Goal: Task Accomplishment & Management: Manage account settings

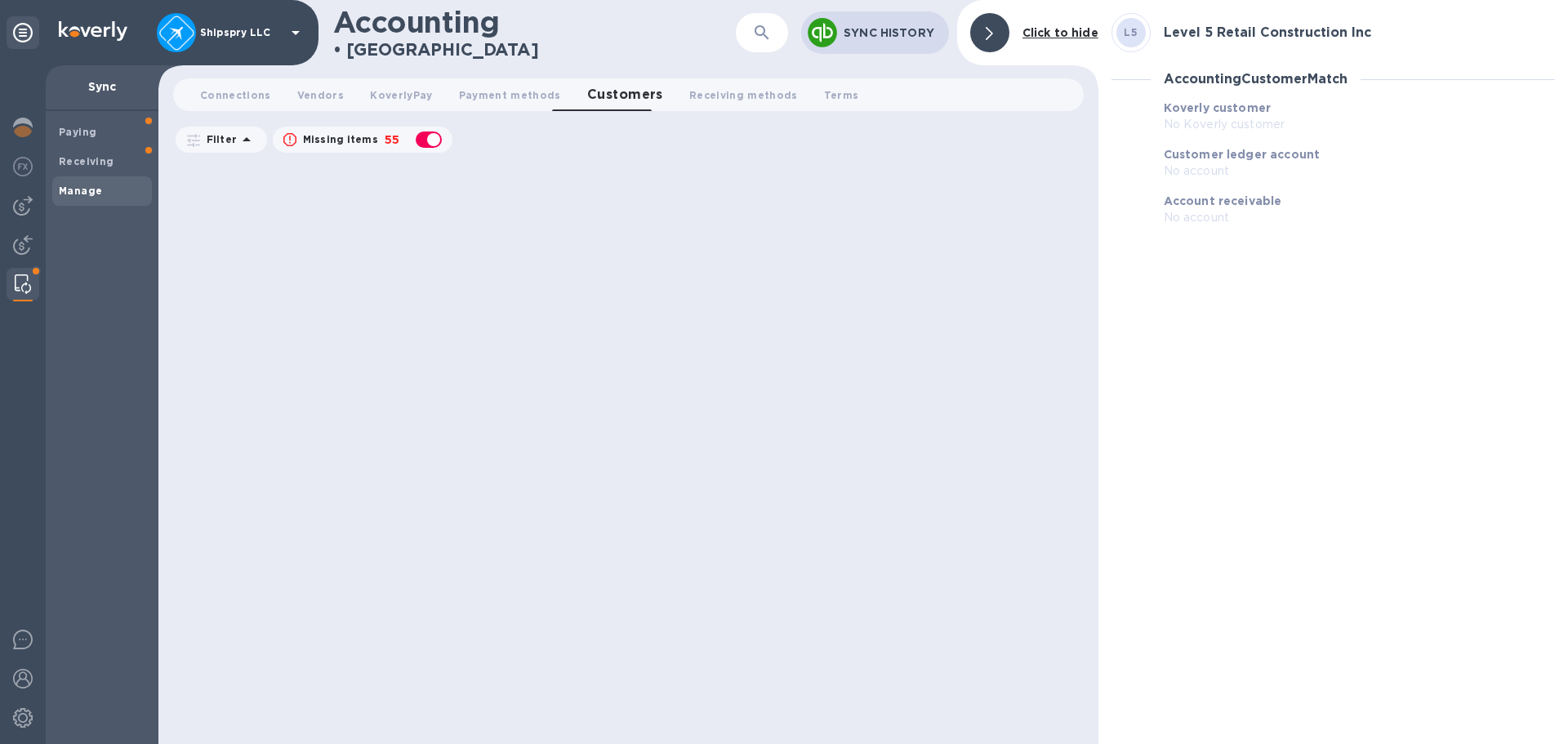
scroll to position [151, 253]
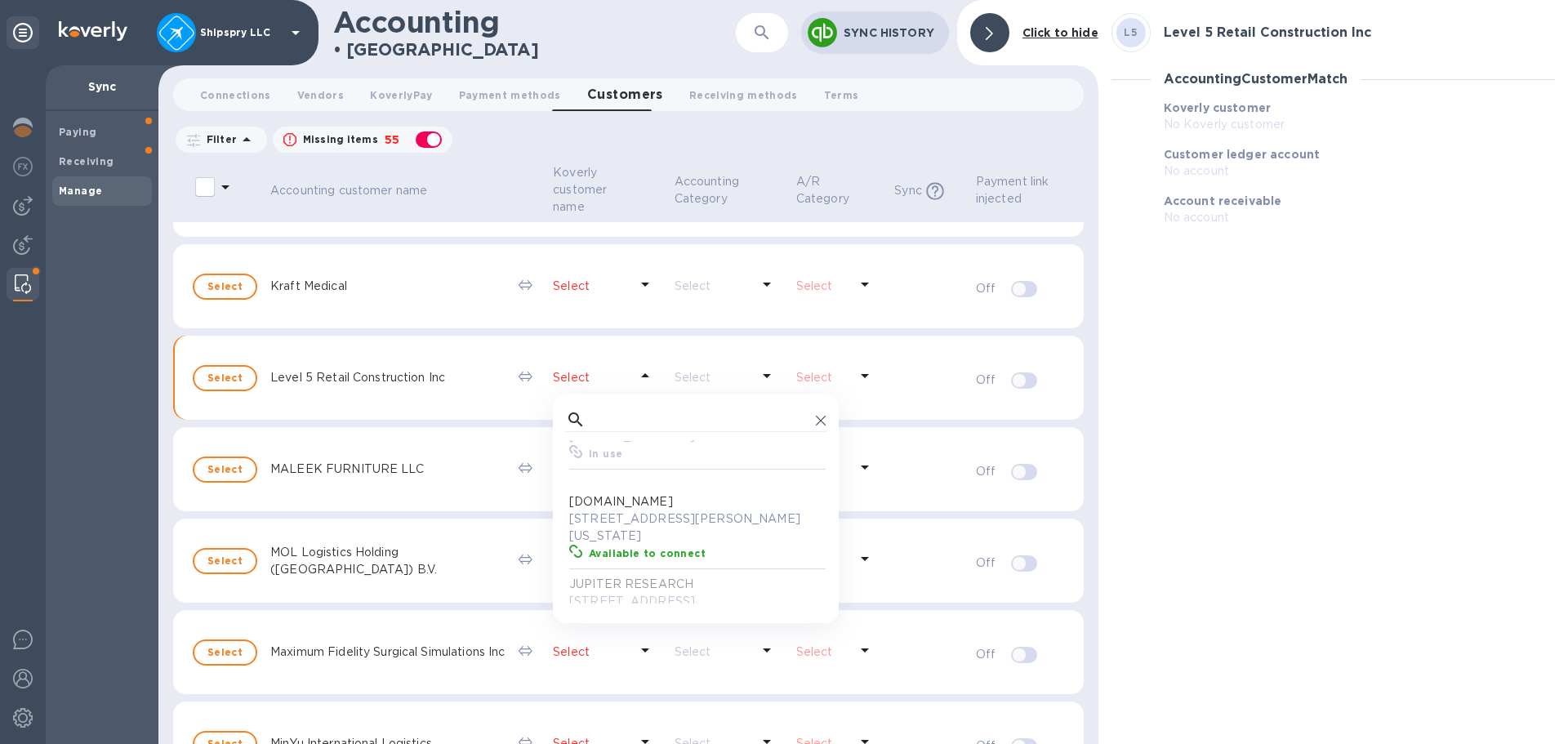
click at [1218, 390] on div "L5 Level 5 Retail Construction Inc Accounting Customer Match Koverly customer N…" at bounding box center [1333, 372] width 470 height 744
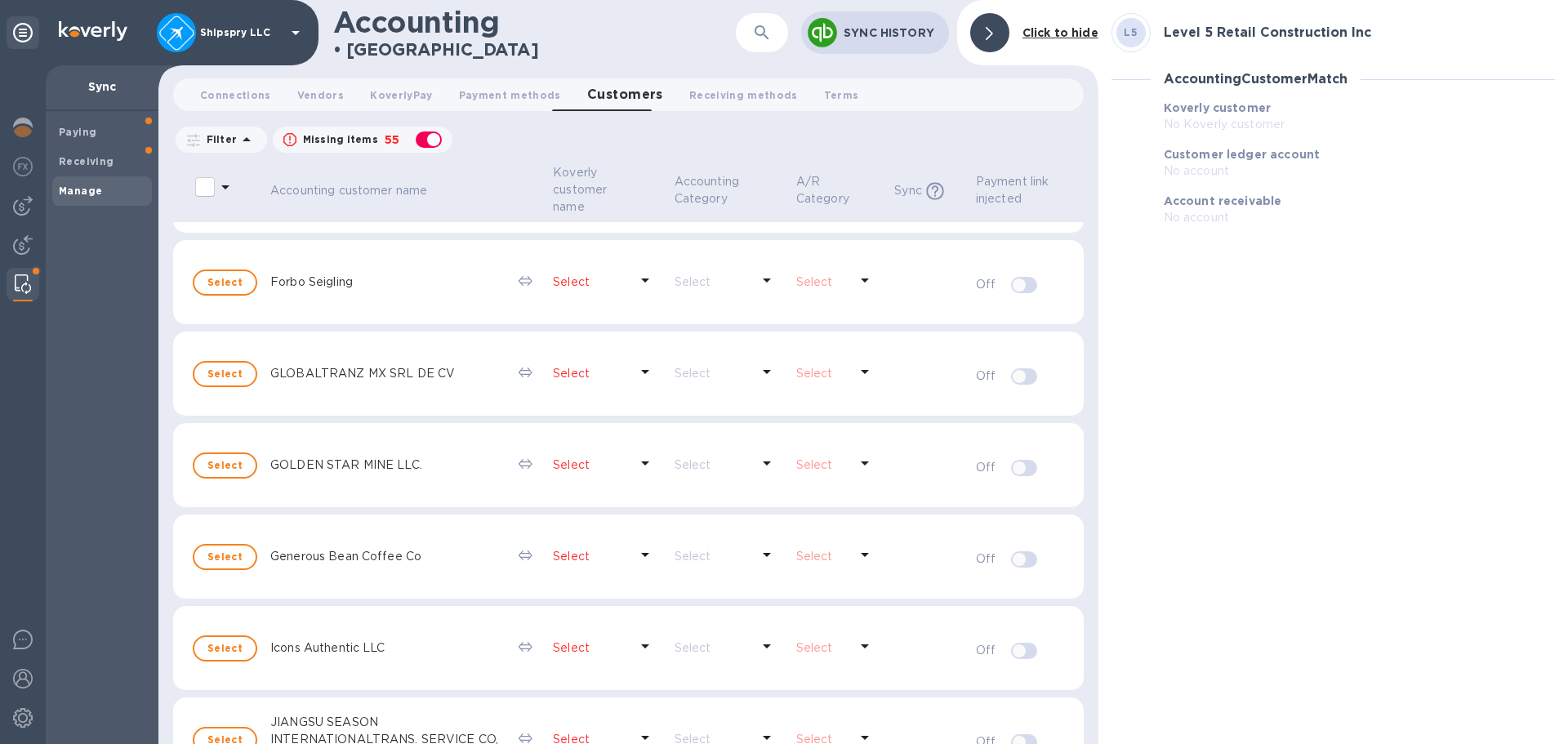
scroll to position [2253, 0]
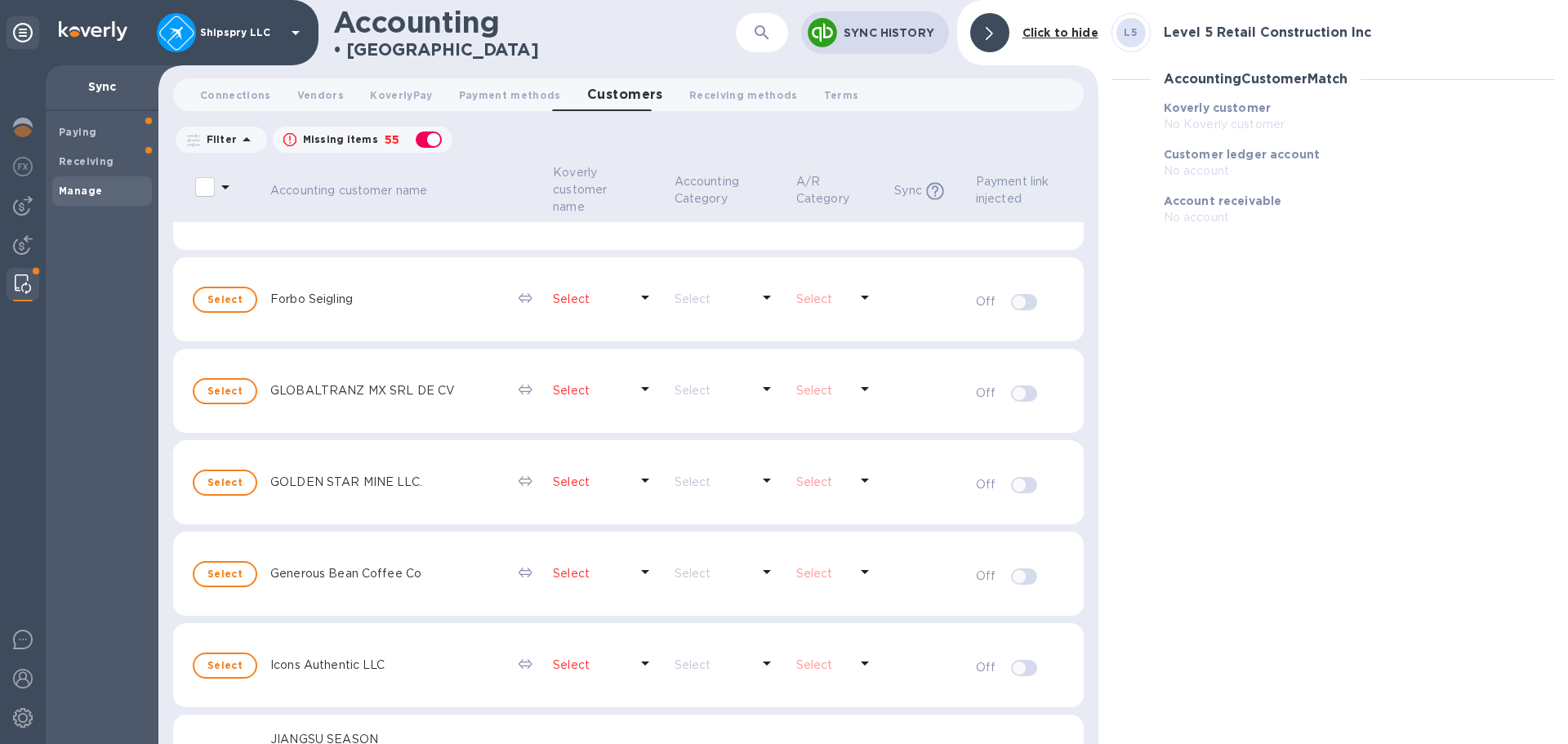
click at [637, 293] on icon at bounding box center [645, 298] width 20 height 20
click at [605, 345] on input "text" at bounding box center [701, 341] width 217 height 24
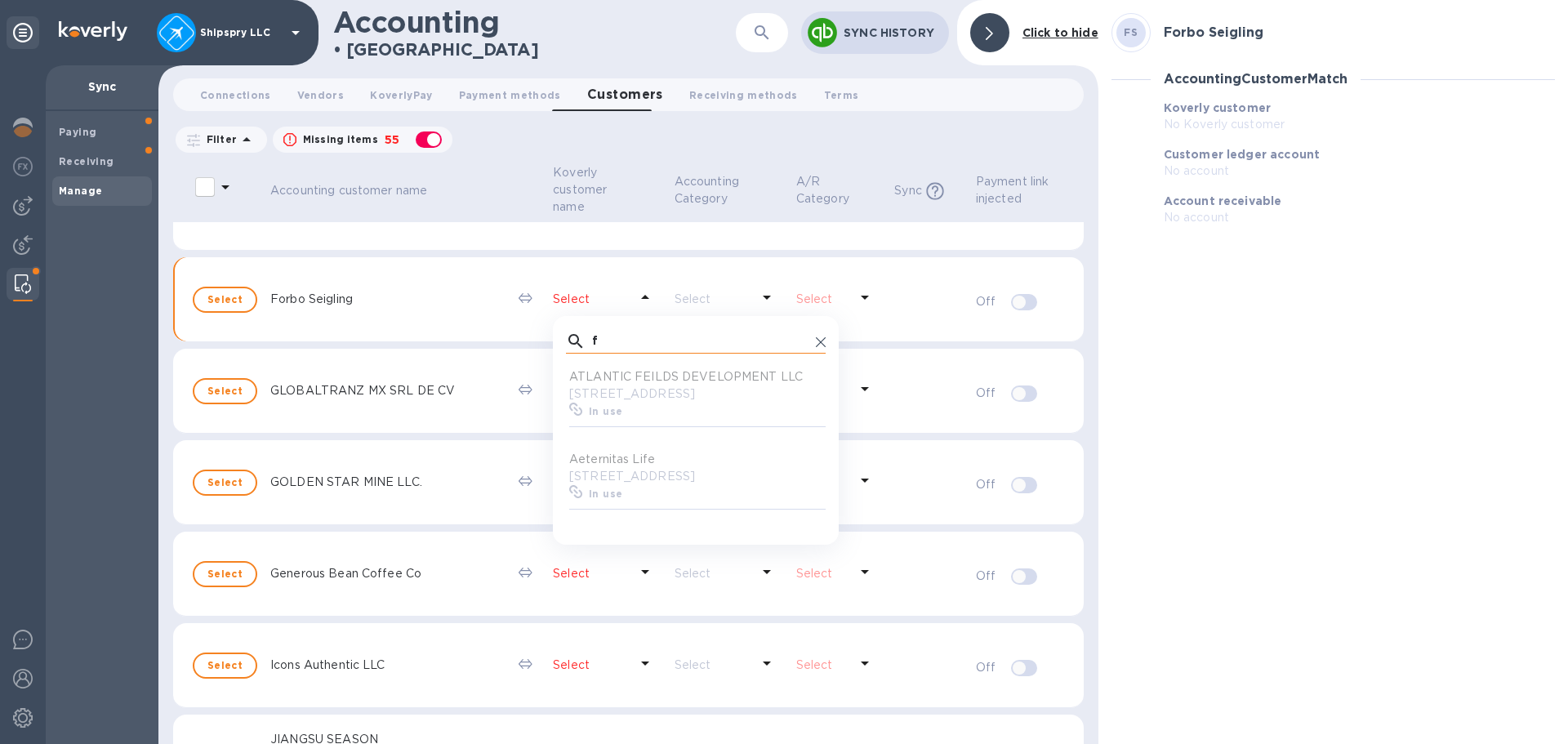
scroll to position [151, 253]
type input "for"
click at [1223, 384] on div "FS Forbo Seigling Accounting Customer Match Koverly customer No Koverly custome…" at bounding box center [1333, 372] width 470 height 744
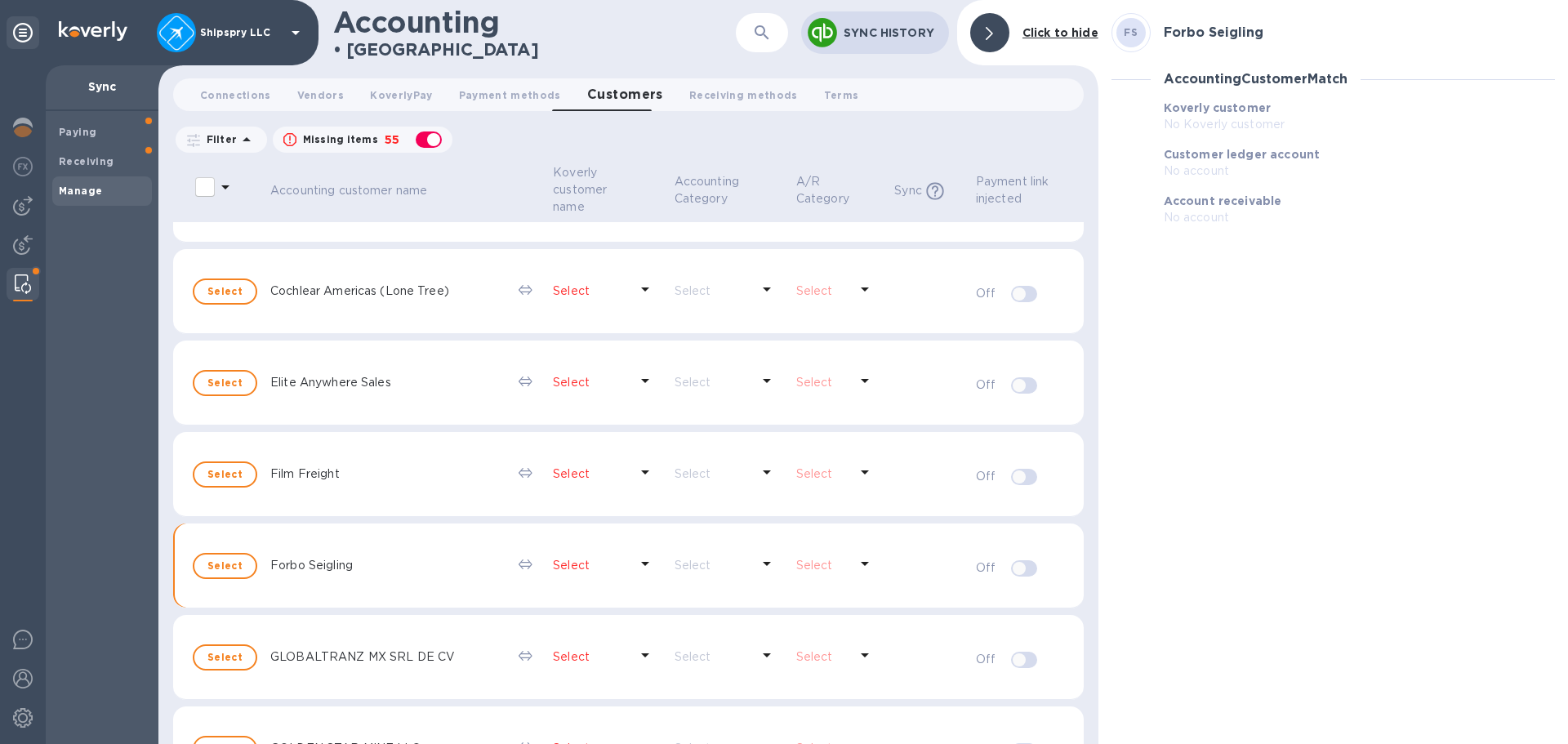
scroll to position [1926, 0]
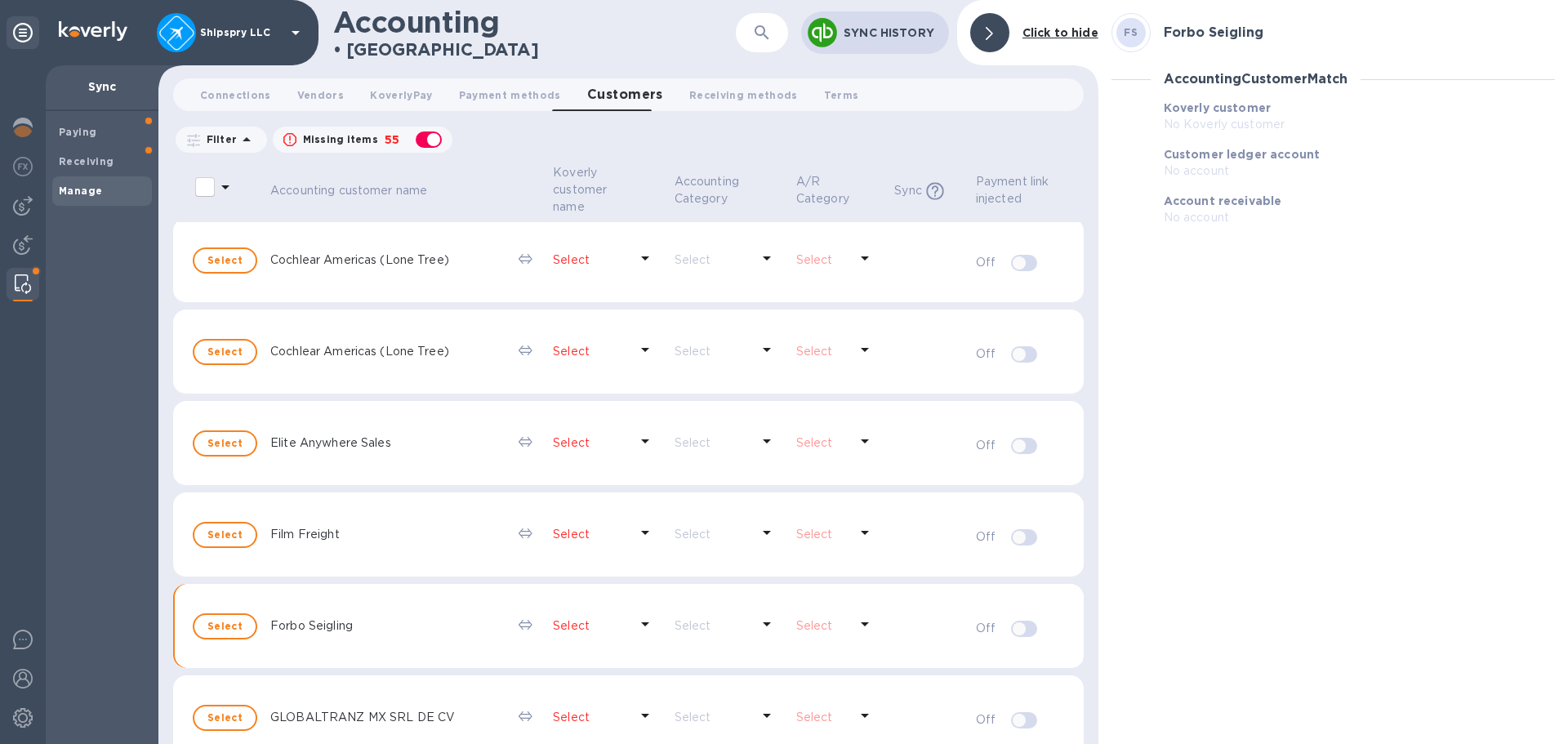
click at [641, 440] on icon at bounding box center [644, 441] width 8 height 4
click at [638, 490] on input "text" at bounding box center [701, 486] width 217 height 24
type input "el"
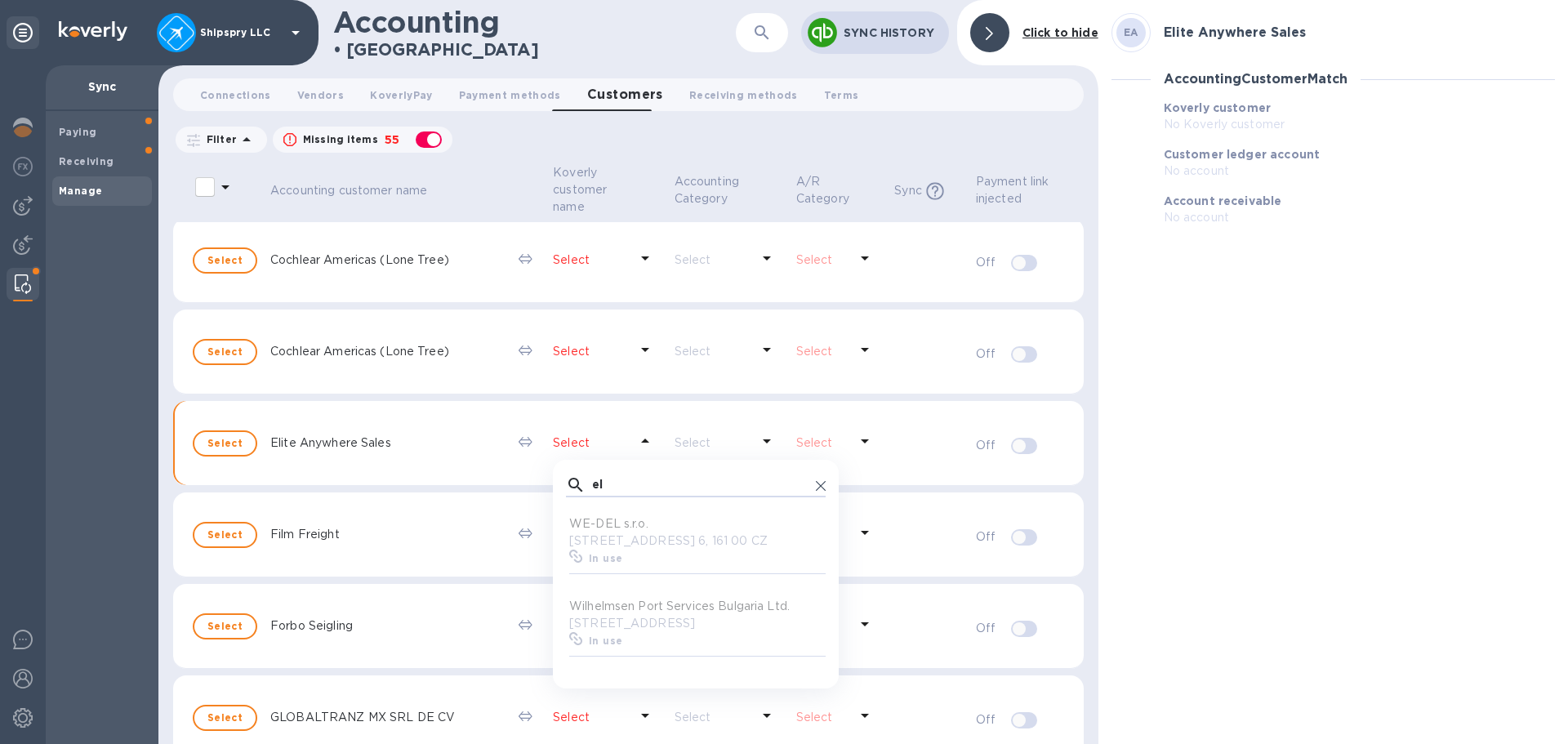
scroll to position [1632, 0]
click at [1285, 441] on div "EA Elite Anywhere Sales Accounting Customer Match Koverly customer No Koverly c…" at bounding box center [1333, 372] width 470 height 744
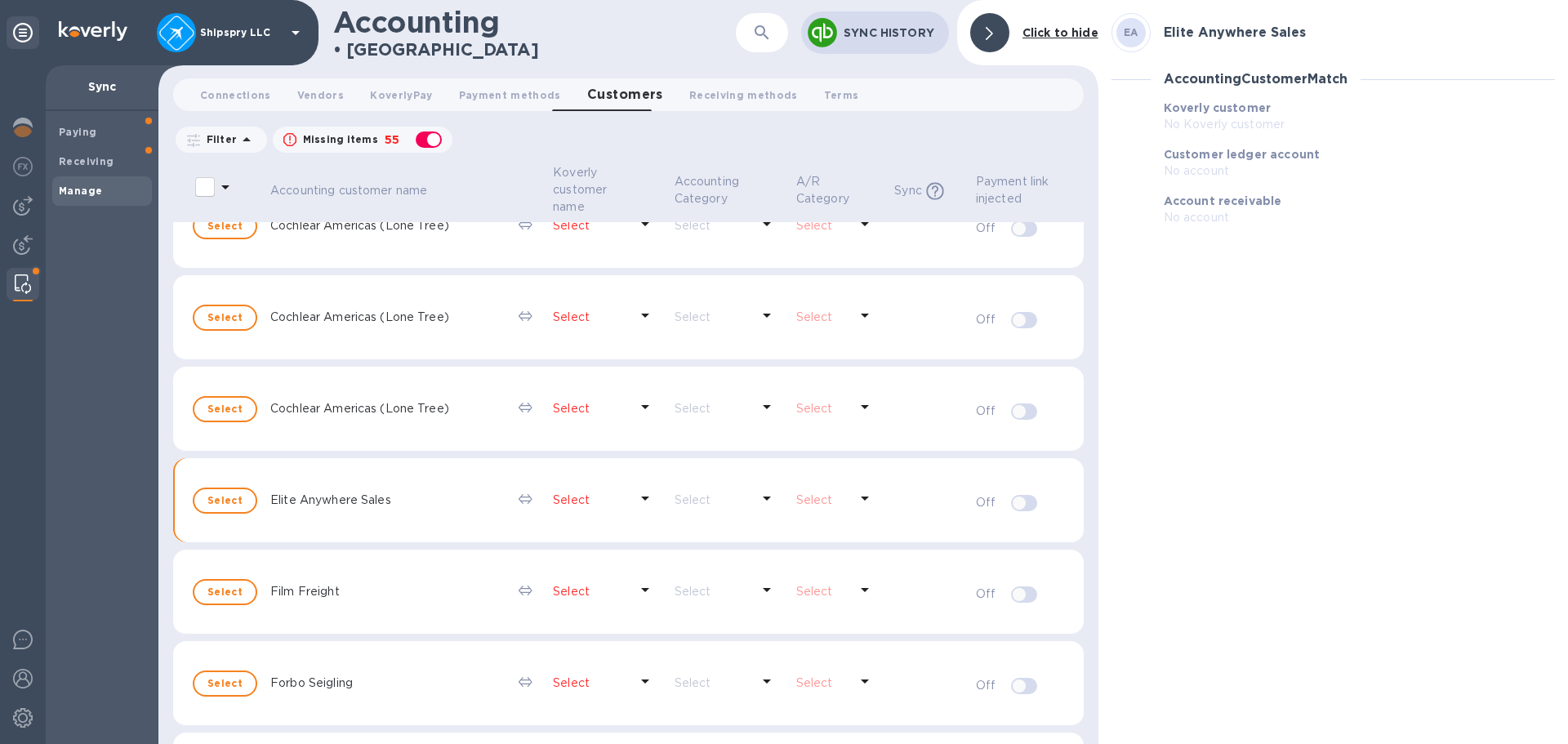
scroll to position [1844, 0]
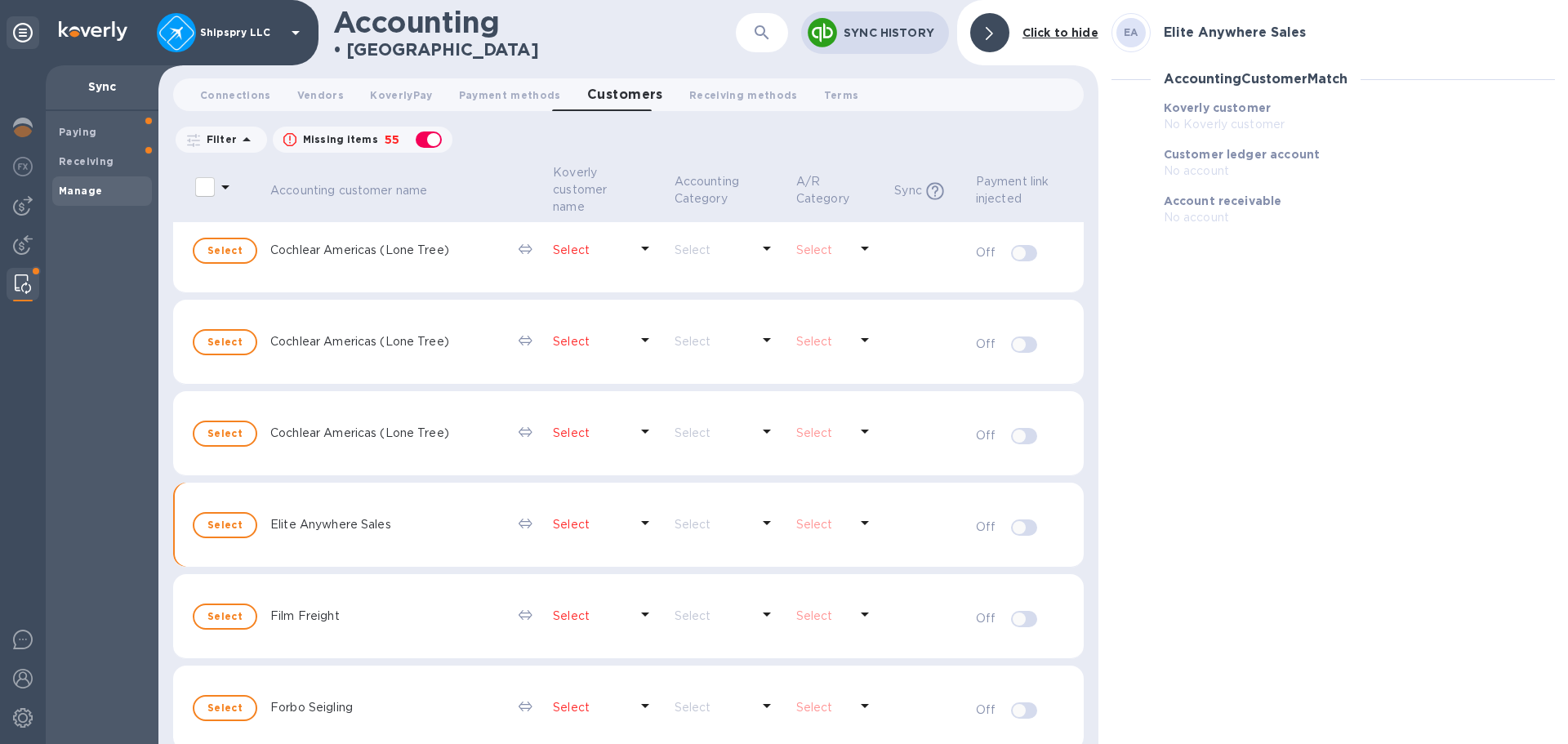
click at [638, 340] on icon at bounding box center [645, 339] width 20 height 20
click at [638, 379] on input "text" at bounding box center [701, 384] width 217 height 24
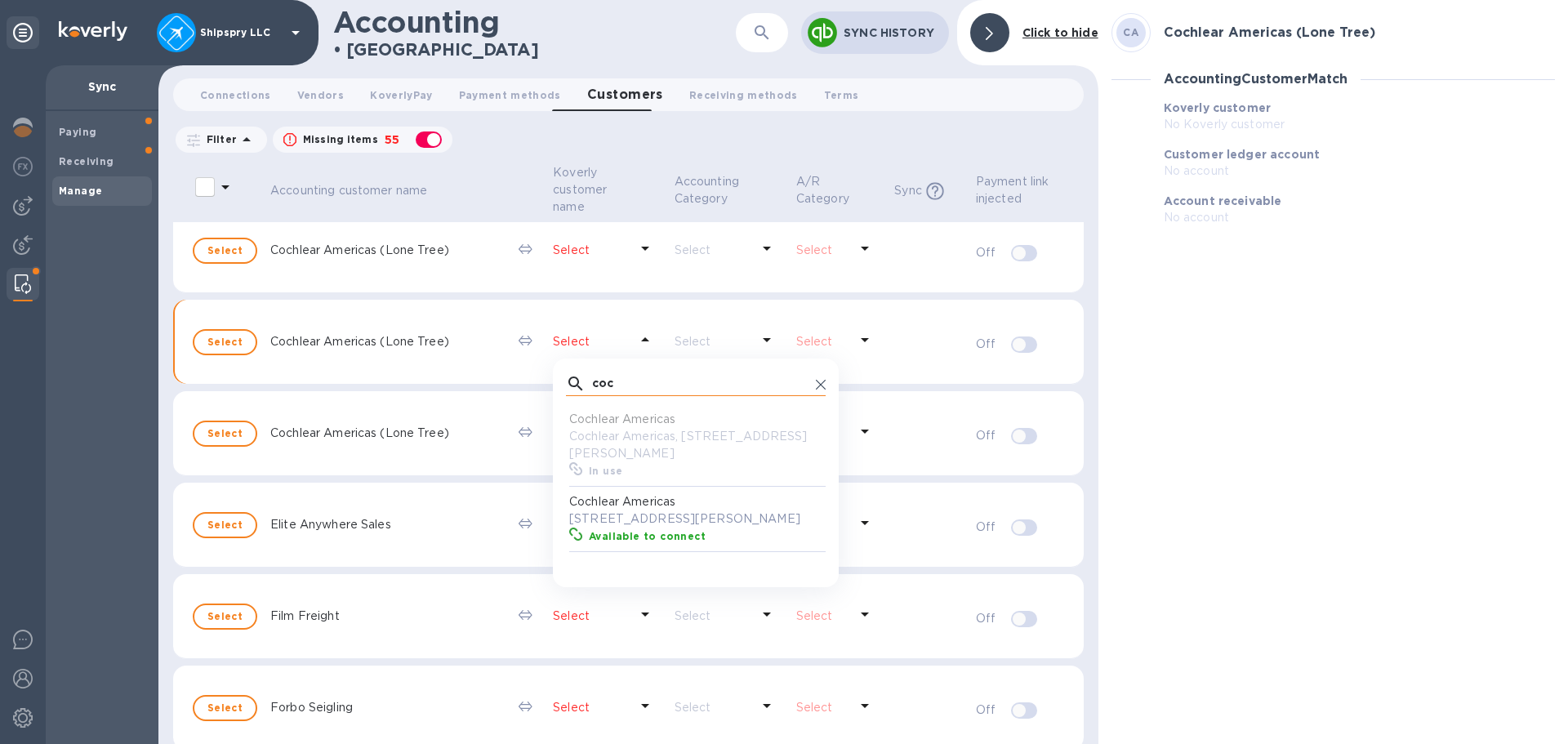
scroll to position [151, 253]
type input "coc"
click at [654, 542] on b "Available to connect" at bounding box center [647, 536] width 117 height 12
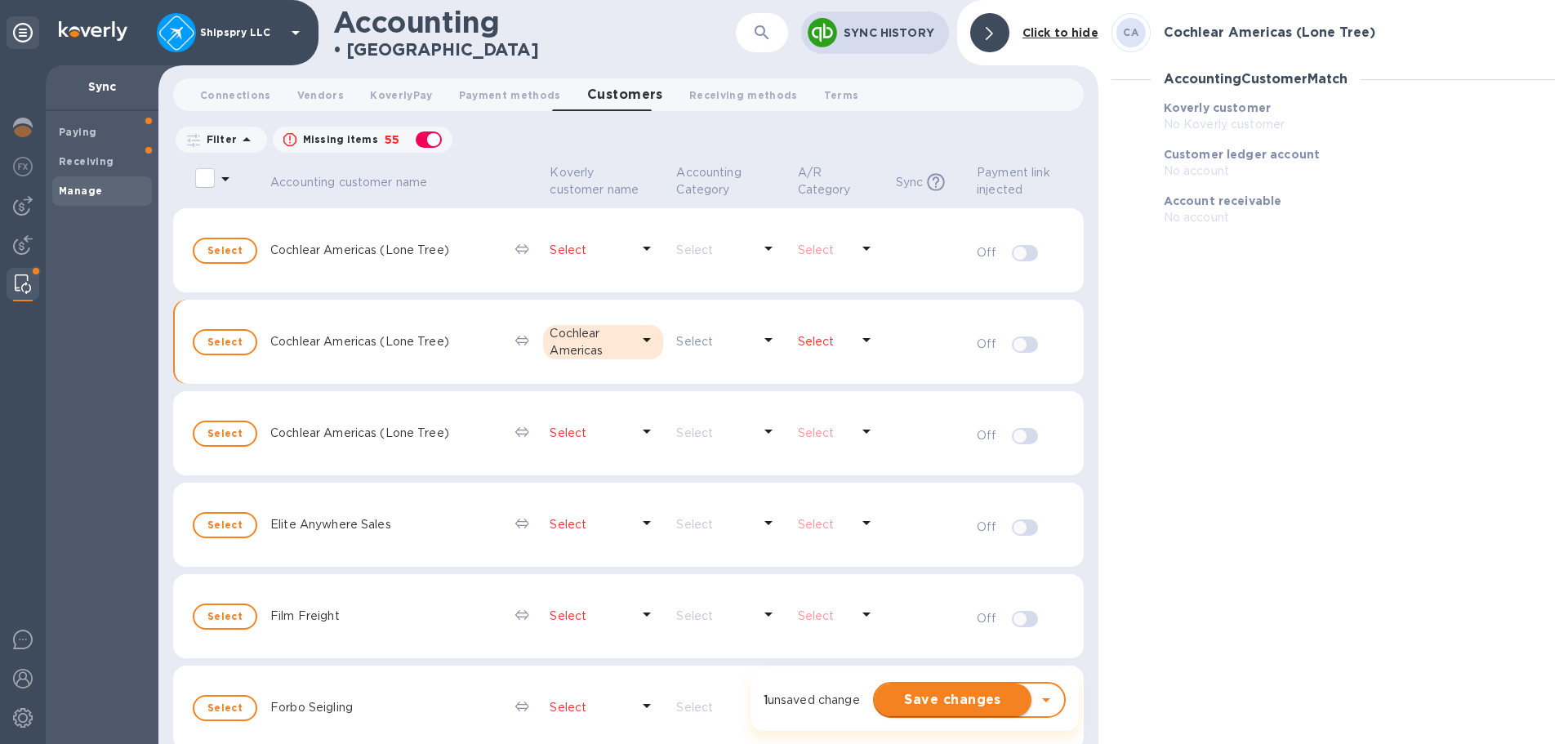
click at [951, 689] on button "Save changes" at bounding box center [953, 700] width 157 height 33
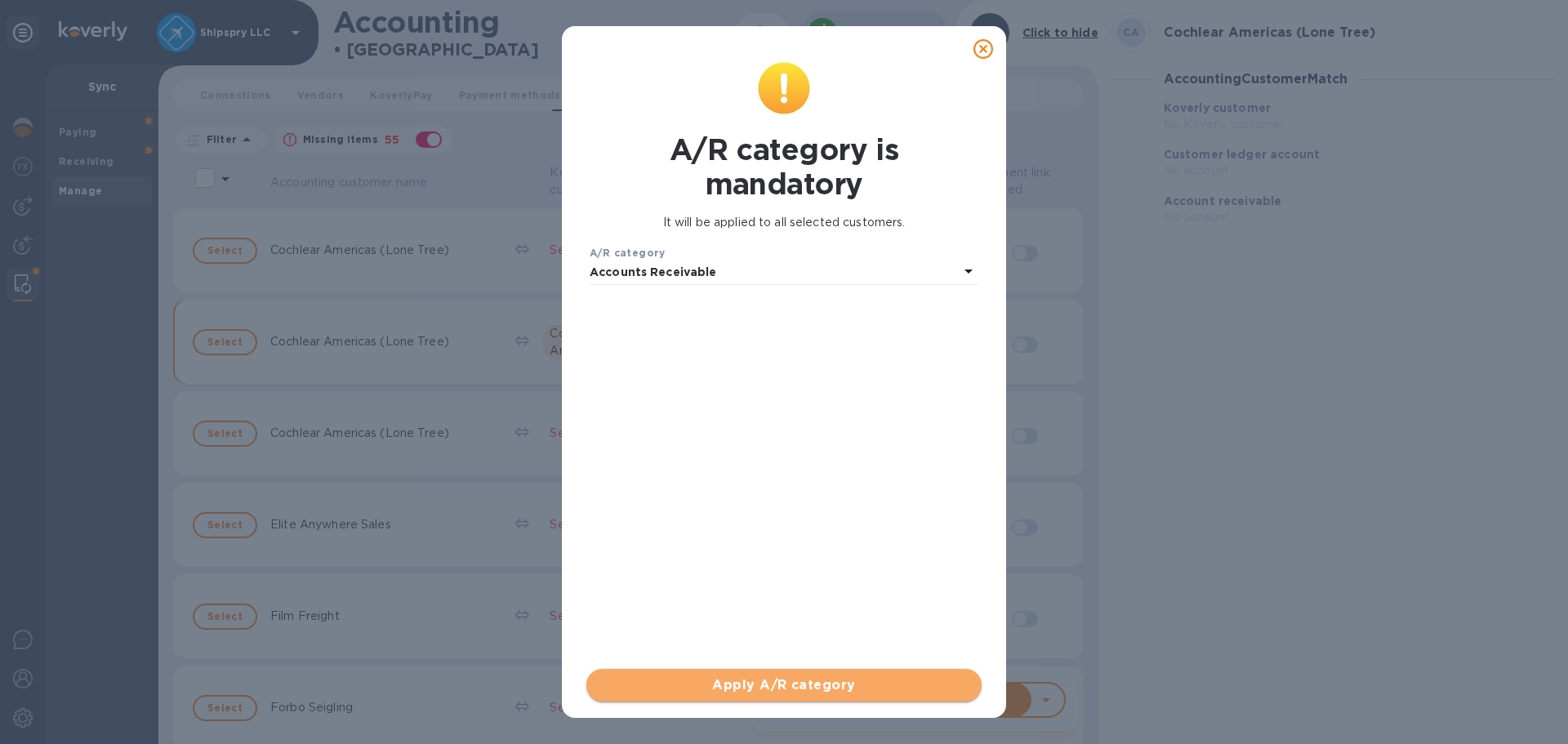
click at [792, 682] on span "Apply A/R category" at bounding box center [784, 686] width 369 height 20
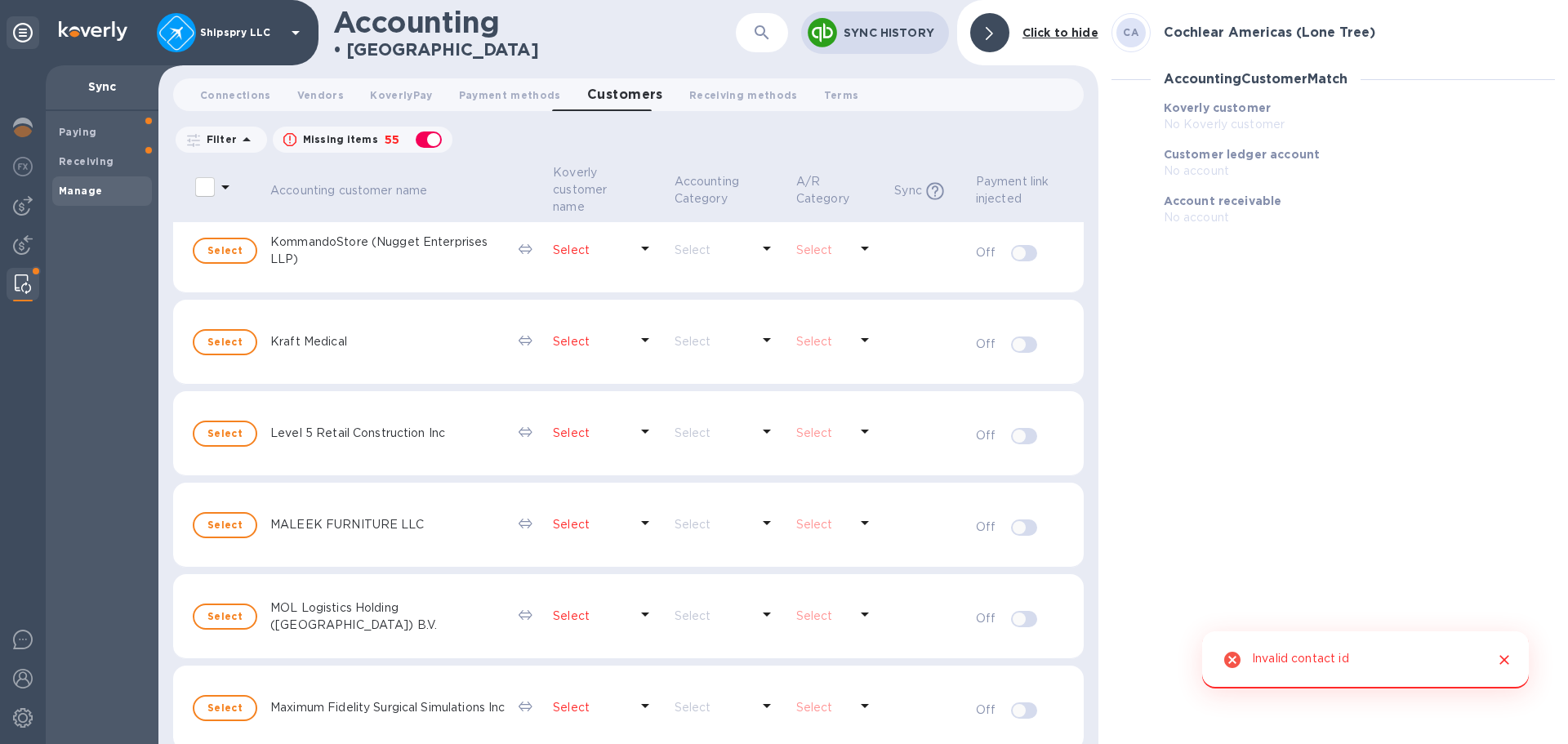
scroll to position [0, 0]
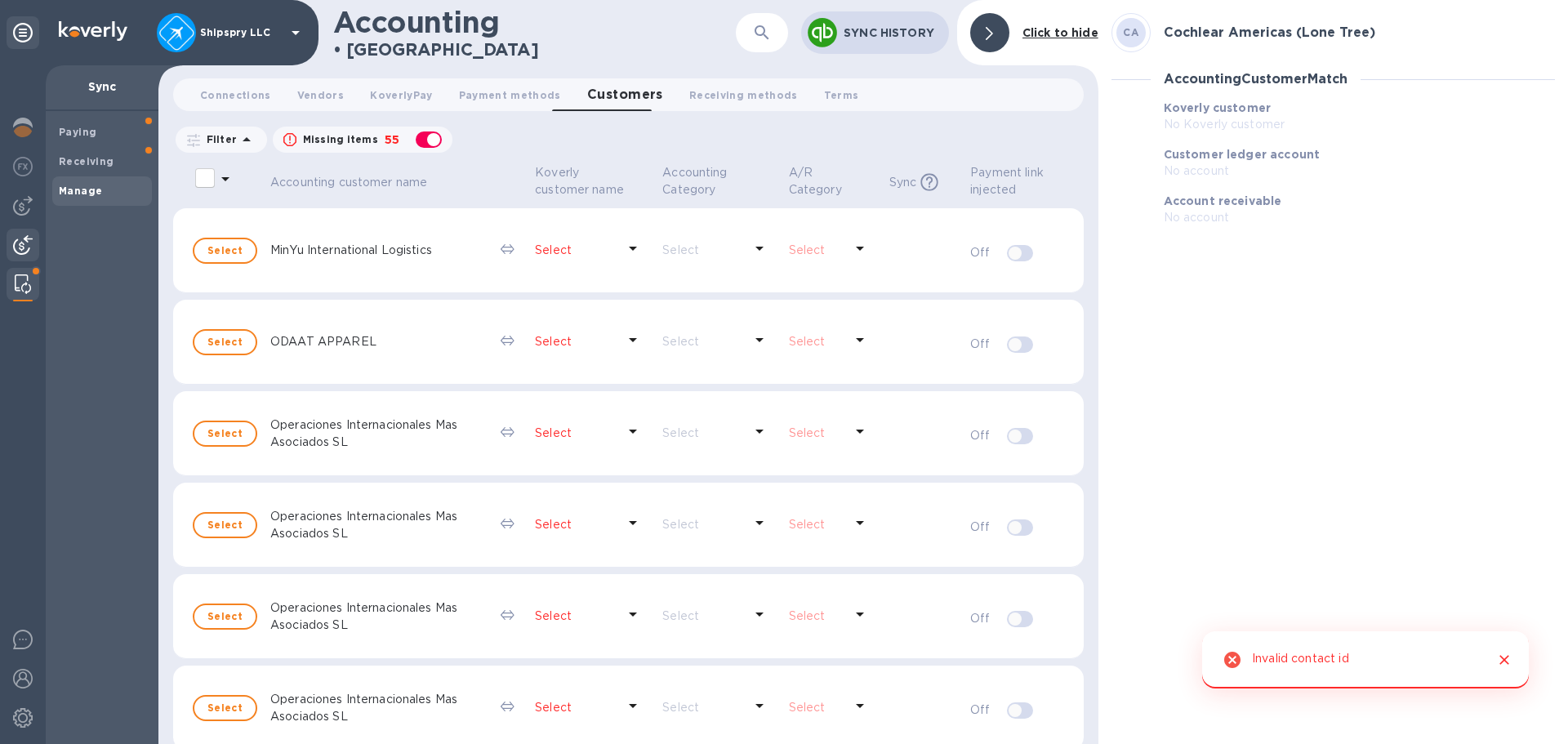
click at [20, 244] on img at bounding box center [23, 245] width 20 height 20
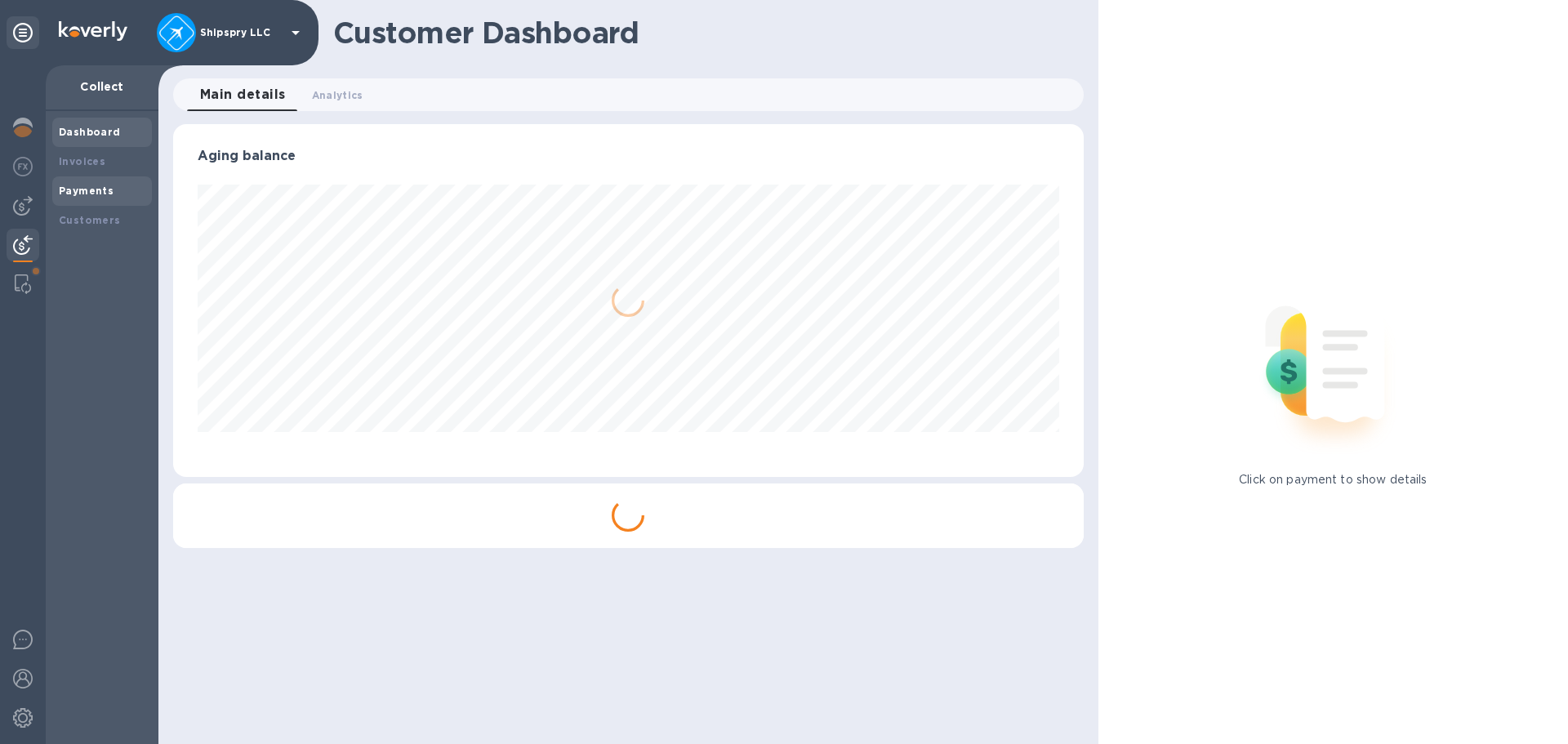
click at [77, 194] on b "Payments" at bounding box center [86, 191] width 55 height 12
